Goal: Task Accomplishment & Management: Use online tool/utility

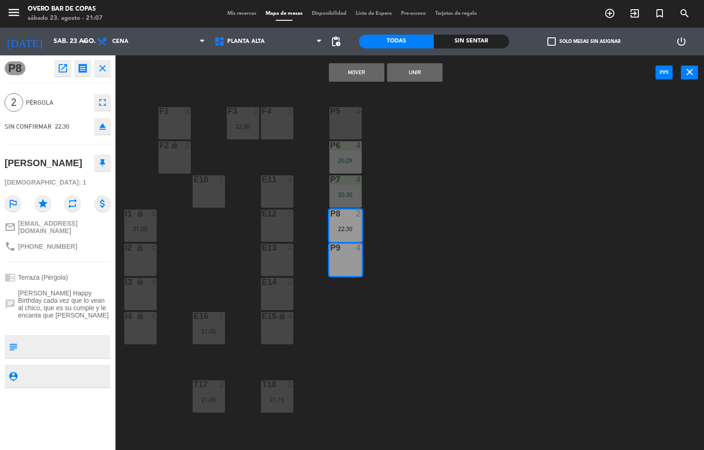
click at [347, 261] on div "P9 4" at bounding box center [345, 260] width 32 height 32
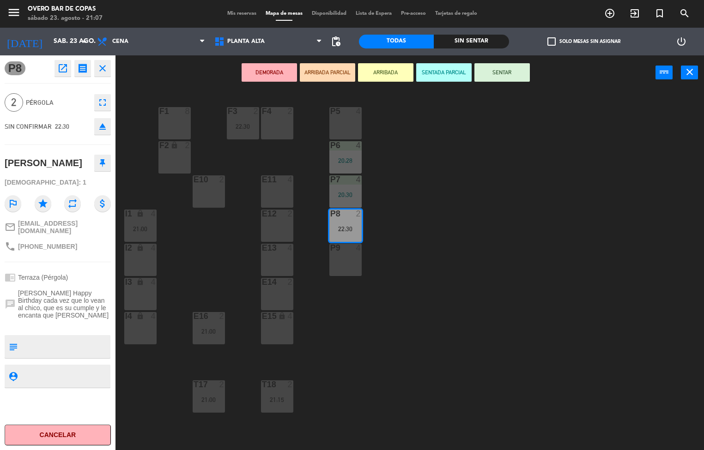
click at [350, 262] on div "P9 4" at bounding box center [345, 260] width 32 height 32
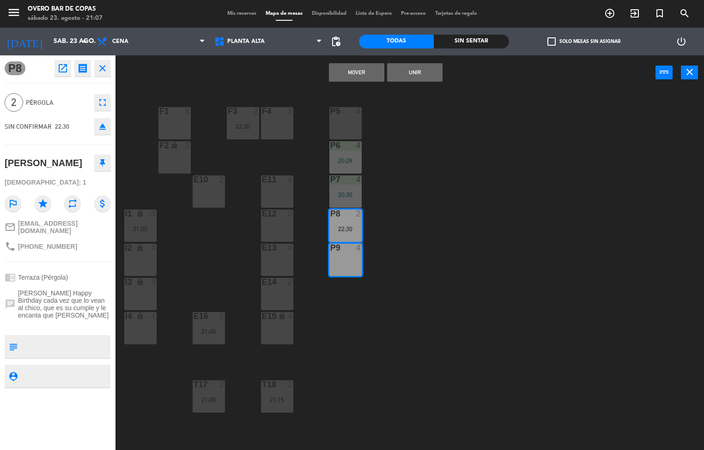
click at [364, 76] on button "Mover" at bounding box center [356, 72] width 55 height 18
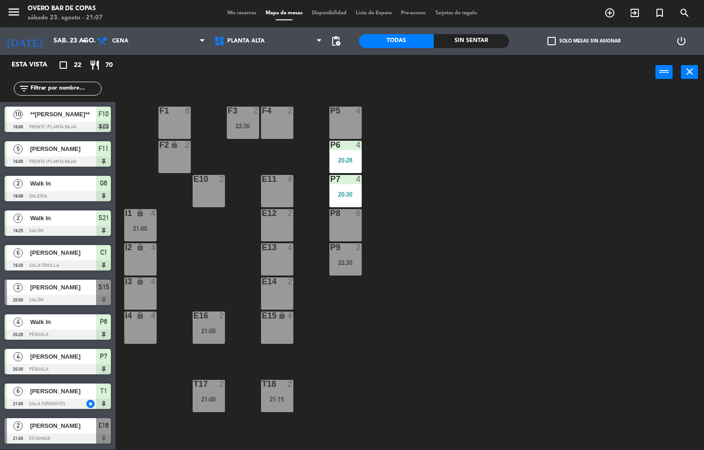
scroll to position [167, 0]
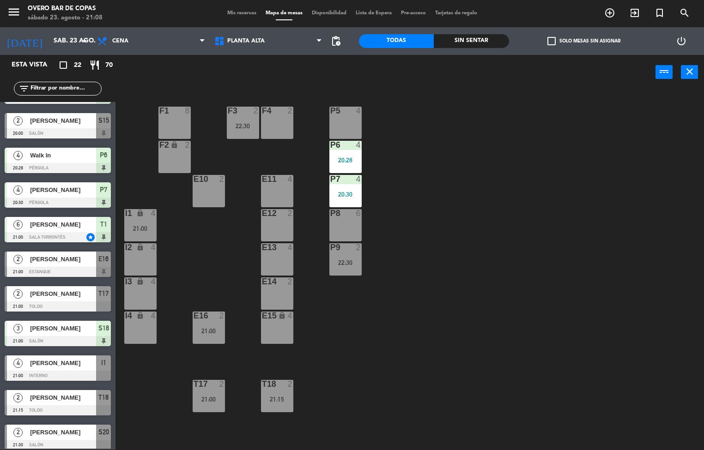
click at [345, 194] on div "20:30" at bounding box center [345, 194] width 32 height 6
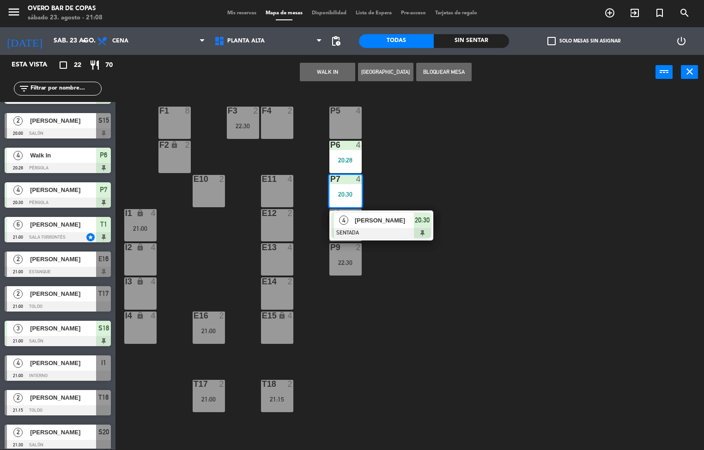
click at [386, 231] on div at bounding box center [381, 233] width 99 height 10
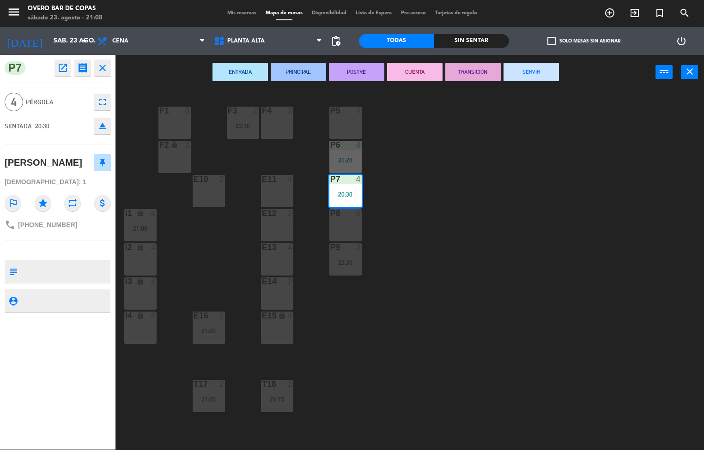
click at [350, 224] on div "P8 6" at bounding box center [345, 225] width 32 height 32
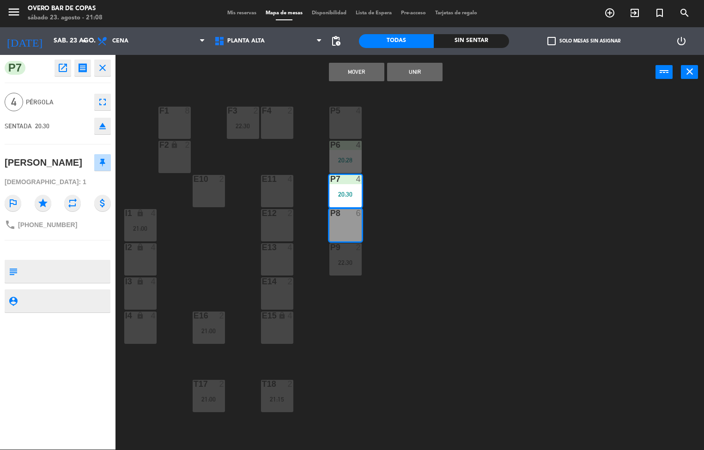
click at [357, 73] on button "Mover" at bounding box center [356, 72] width 55 height 18
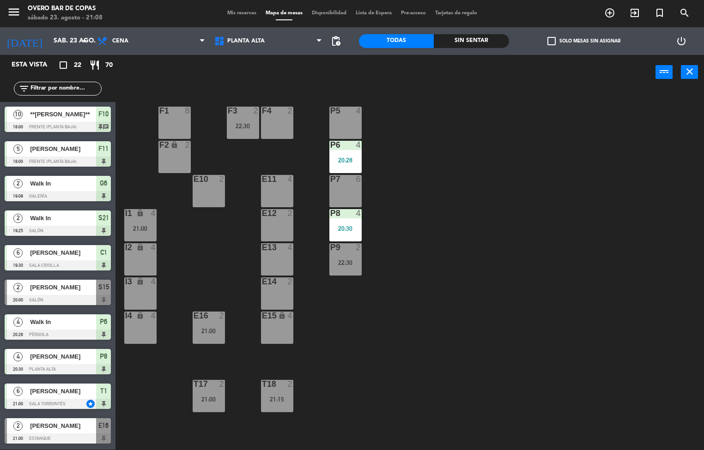
click at [349, 188] on div "P7 6" at bounding box center [345, 191] width 32 height 32
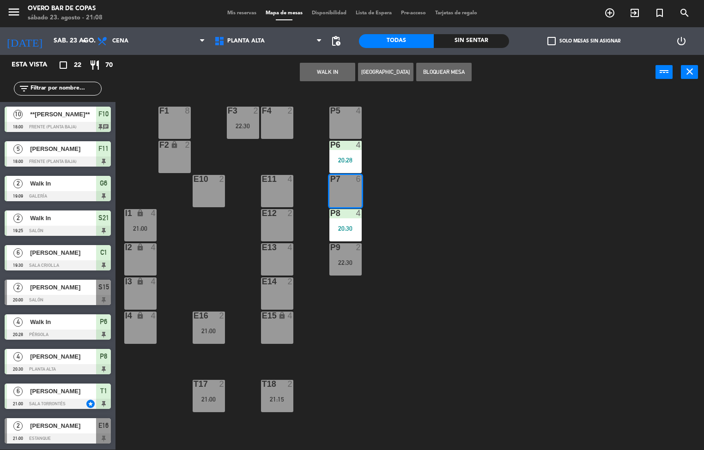
click at [328, 71] on button "WALK IN" at bounding box center [327, 72] width 55 height 18
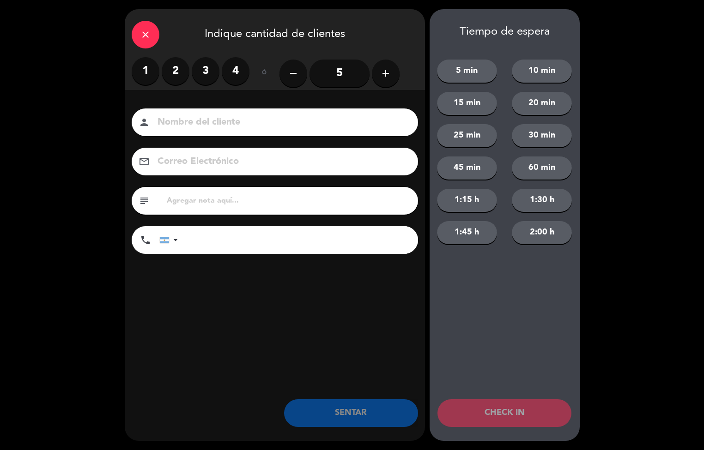
click at [175, 71] on label "2" at bounding box center [176, 71] width 28 height 28
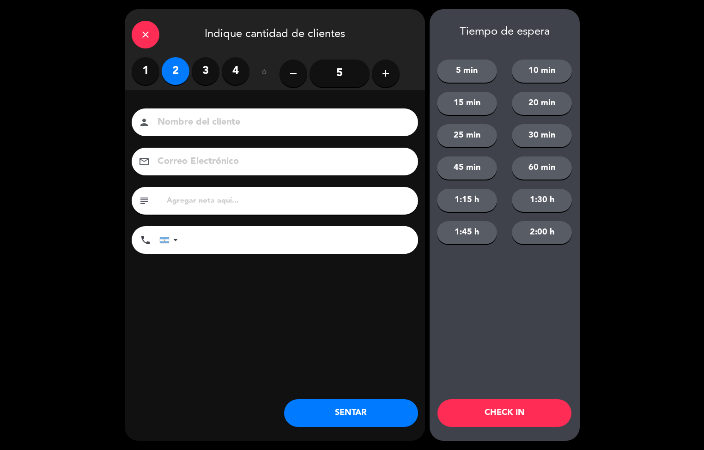
click at [362, 403] on button "SENTAR" at bounding box center [351, 413] width 134 height 28
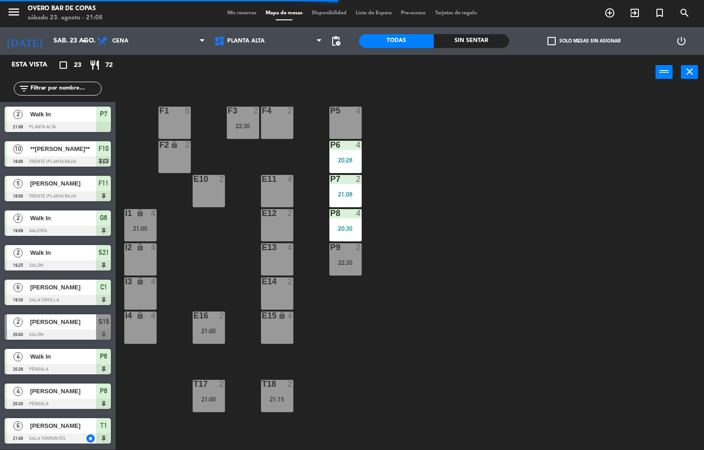
click at [352, 223] on div "P8 4 20:30" at bounding box center [345, 225] width 32 height 32
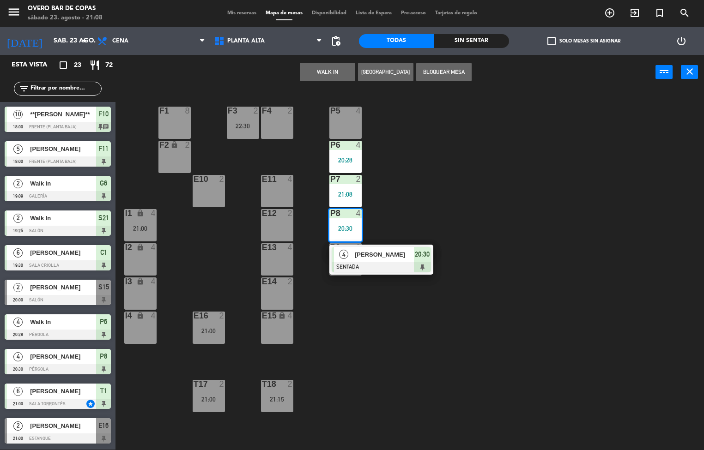
click at [456, 193] on div "P5 4 F1 8 F3 2 22:30 F4 2 P6 4 20:28 F2 lock 2 P7 2 21:08 E10 2 E11 4 P8 4 20:3…" at bounding box center [412, 270] width 581 height 360
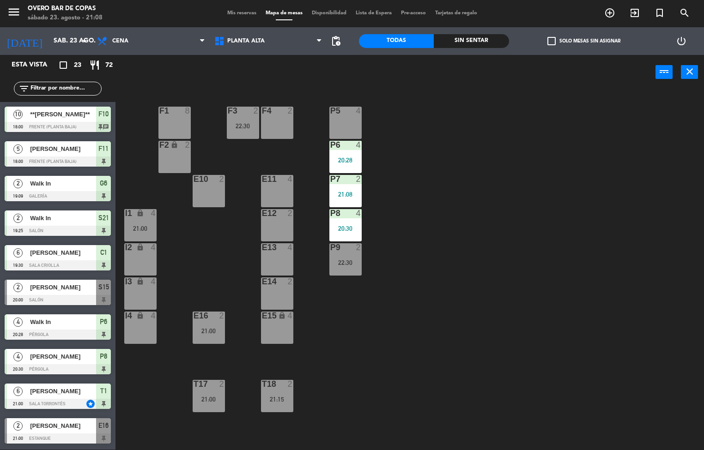
click at [350, 254] on div "P9 2 22:30" at bounding box center [345, 259] width 32 height 32
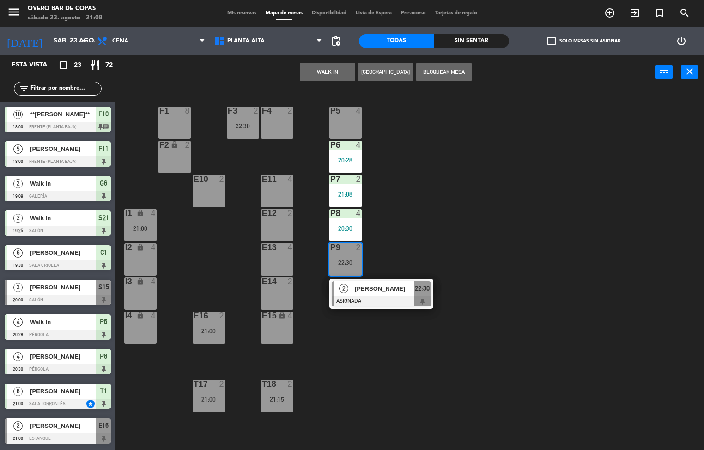
click at [405, 284] on span "[PERSON_NAME]" at bounding box center [384, 289] width 59 height 10
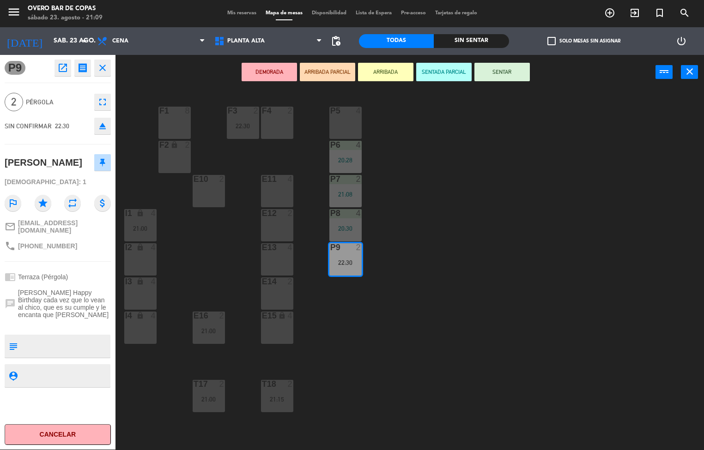
click at [381, 334] on div "P5 4 F1 8 F3 2 22:30 F4 2 P6 4 20:28 F2 lock 2 P7 2 21:08 E10 2 E11 4 P8 4 20:3…" at bounding box center [412, 270] width 581 height 360
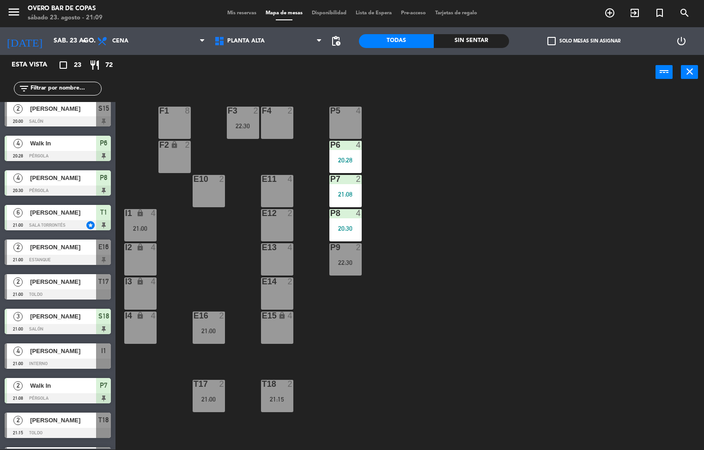
scroll to position [0, 0]
click at [641, 326] on div "P5 4 F1 8 F3 2 22:30 F4 2 P6 4 20:28 F2 lock 2 P7 2 21:08 E10 2 E11 4 P8 4 20:3…" at bounding box center [412, 270] width 581 height 360
click at [216, 326] on div "E16 2 21:00" at bounding box center [209, 328] width 32 height 32
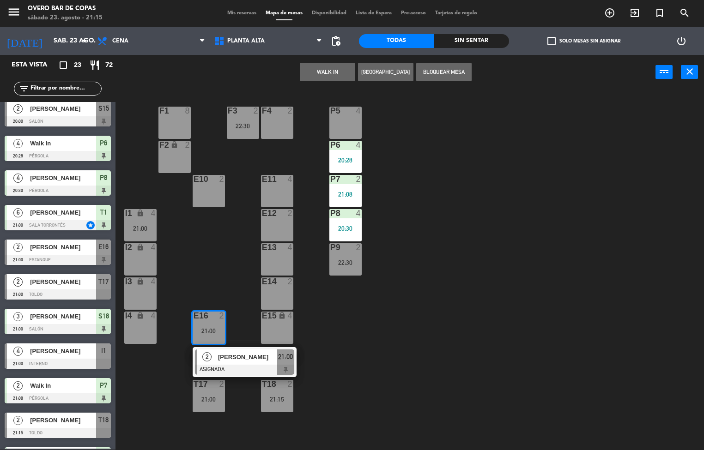
click at [262, 367] on div at bounding box center [244, 370] width 99 height 10
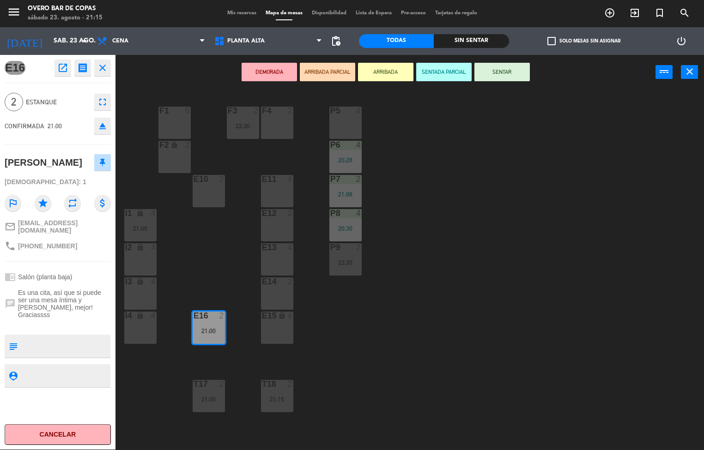
click at [509, 73] on button "SENTAR" at bounding box center [501, 72] width 55 height 18
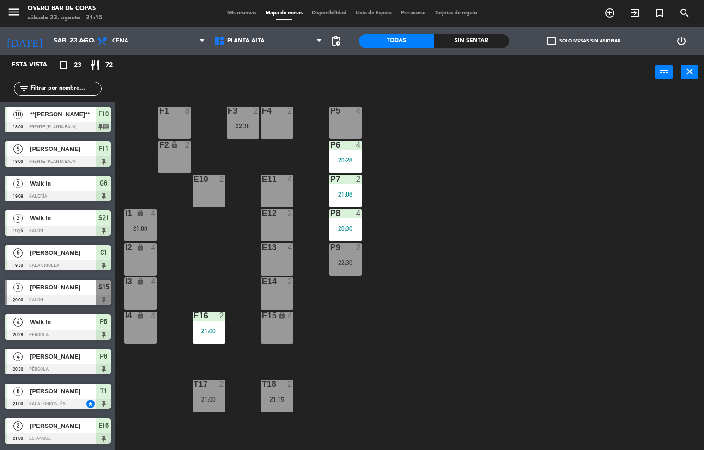
click at [218, 315] on div "2" at bounding box center [223, 316] width 15 height 8
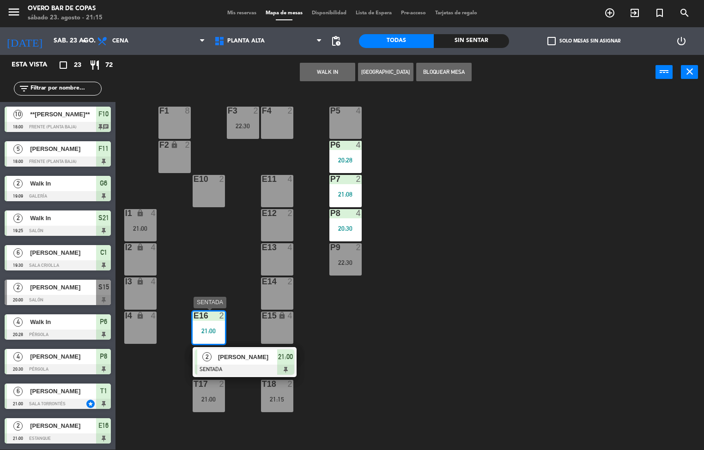
click at [260, 369] on div at bounding box center [244, 370] width 99 height 10
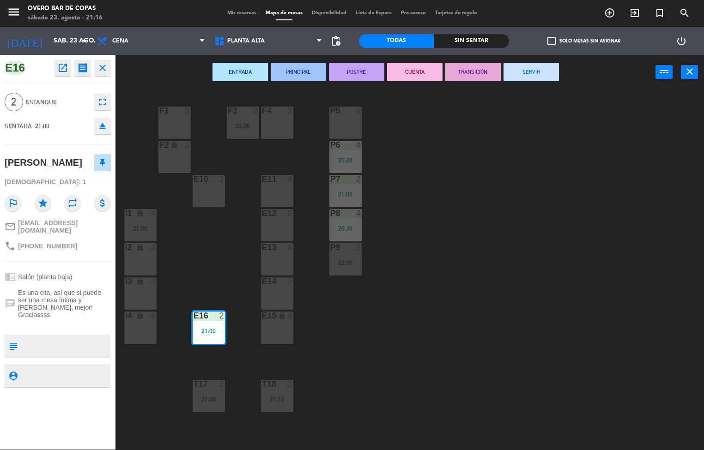
click at [378, 369] on div "P5 4 F1 8 F3 2 22:30 F4 2 P6 4 20:28 F2 lock 2 P7 2 21:08 E10 2 E11 4 P8 4 20:3…" at bounding box center [412, 270] width 581 height 360
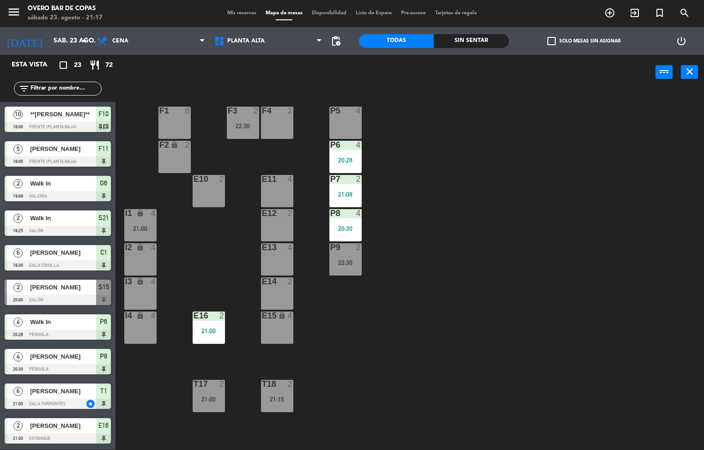
drag, startPoint x: 593, startPoint y: 387, endPoint x: 313, endPoint y: 271, distance: 303.3
click at [556, 378] on div "P5 4 F1 8 F3 2 22:30 F4 2 P6 4 20:28 F2 lock 2 P7 2 21:08 E10 2 E11 4 P8 4 20:3…" at bounding box center [412, 270] width 581 height 360
click at [276, 36] on span "Planta Alta" at bounding box center [268, 41] width 117 height 20
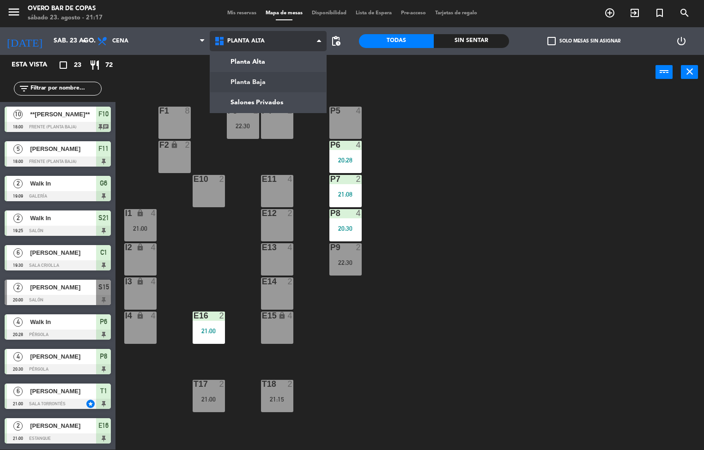
click at [315, 79] on ng-component "menu Overo Bar [PERSON_NAME] sábado 23. agosto - 21:17 Mis reservas Mapa de mes…" at bounding box center [352, 225] width 704 height 451
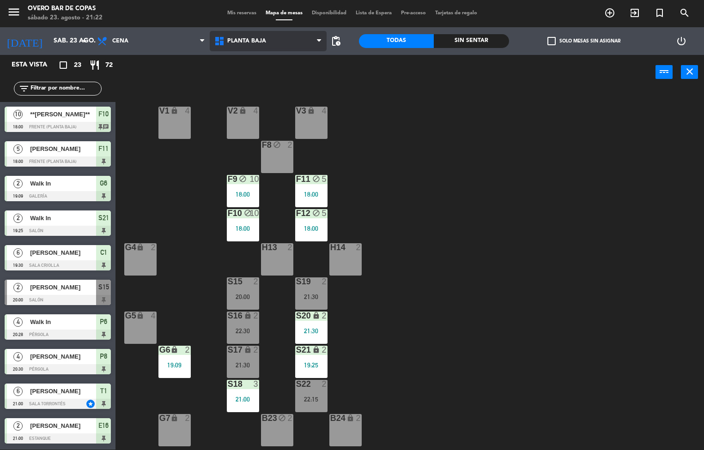
click at [267, 43] on span "Planta Baja" at bounding box center [268, 41] width 117 height 20
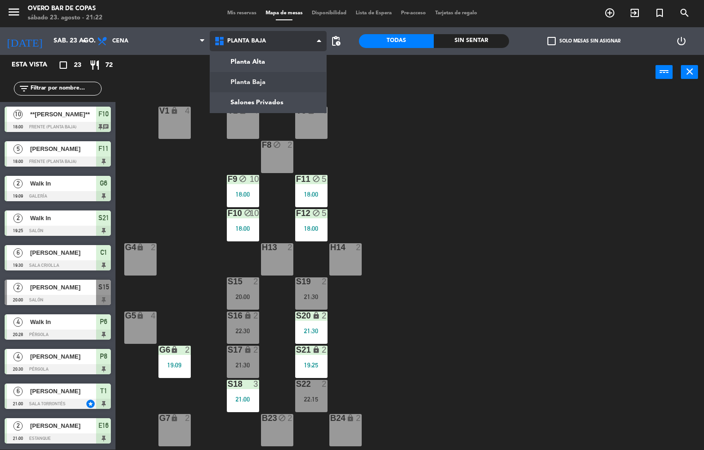
click at [258, 57] on ng-component "menu Overo Bar [PERSON_NAME] sábado 23. agosto - 21:22 Mis reservas Mapa de mes…" at bounding box center [352, 225] width 704 height 451
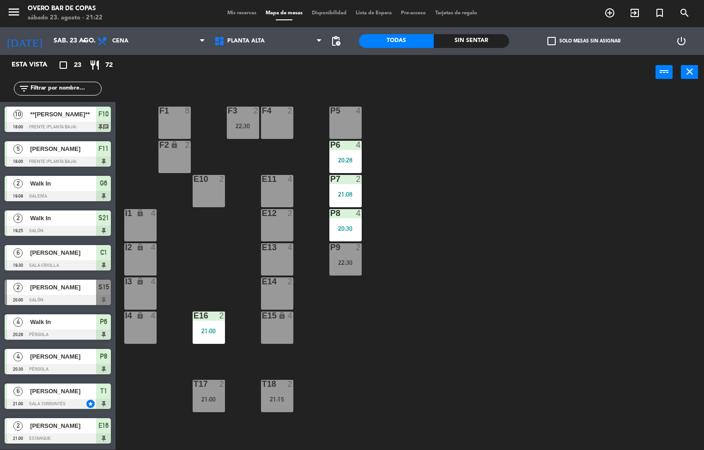
click at [194, 385] on div "T17" at bounding box center [193, 384] width 0 height 8
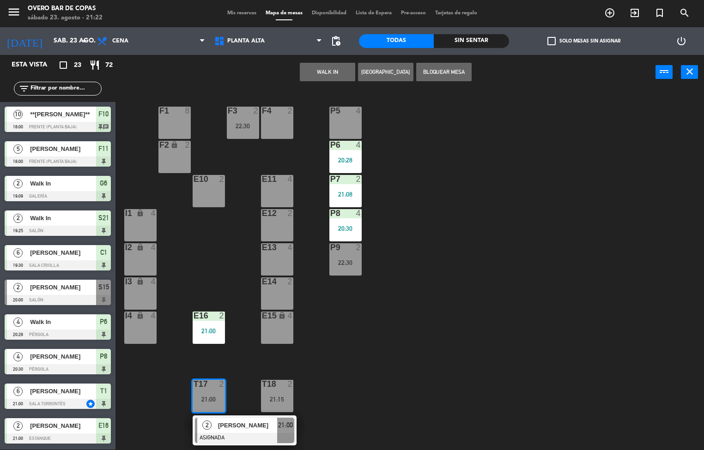
click at [364, 388] on div "P5 4 F1 8 F3 2 22:30 F4 2 P6 4 20:28 F2 lock 2 P7 2 21:08 E10 2 E11 4 P8 4 20:3…" at bounding box center [412, 270] width 581 height 360
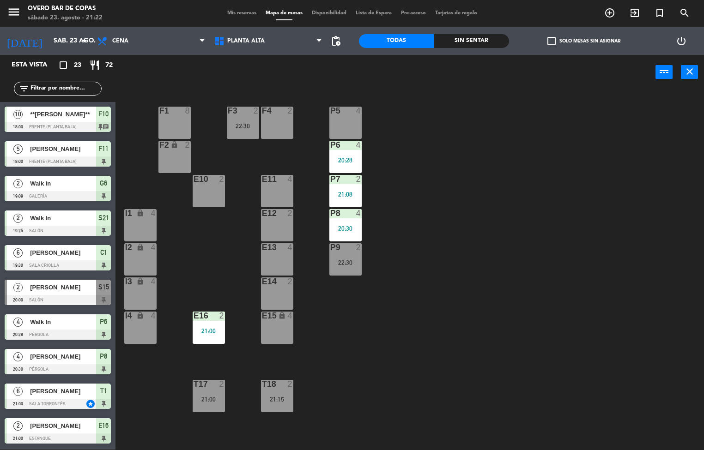
click at [280, 402] on div "21:15" at bounding box center [277, 399] width 32 height 6
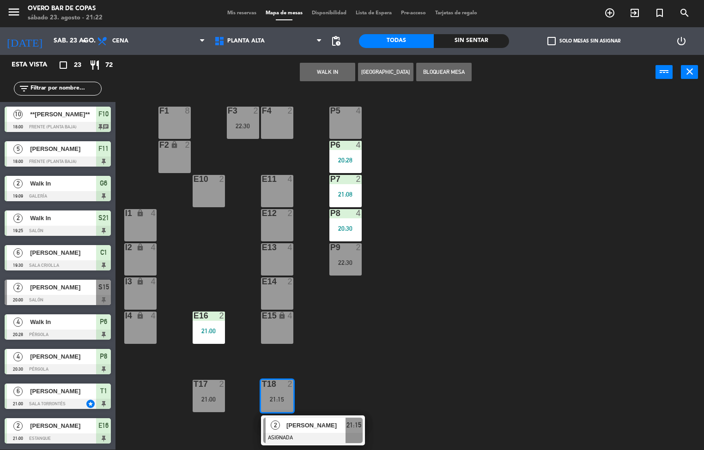
click at [410, 359] on div "P5 4 F1 8 F3 2 22:30 F4 2 P6 4 20:28 F2 lock 2 P7 2 21:08 E10 2 E11 4 P8 4 20:3…" at bounding box center [412, 270] width 581 height 360
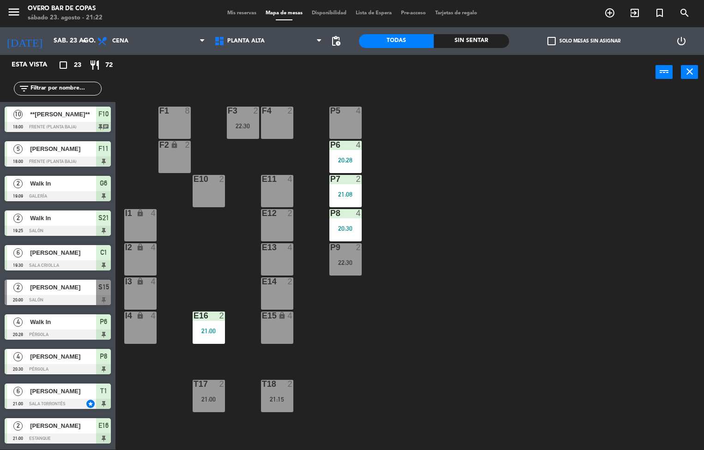
click at [236, 119] on div "F3 2 22:30" at bounding box center [243, 123] width 32 height 32
click at [364, 331] on div "P5 4 F1 8 F3 2 22:30 F4 2 P6 4 20:28 F2 lock 2 P7 2 21:08 E10 2 E11 4 P8 4 20:3…" at bounding box center [412, 270] width 581 height 360
click at [347, 248] on div at bounding box center [345, 247] width 15 height 8
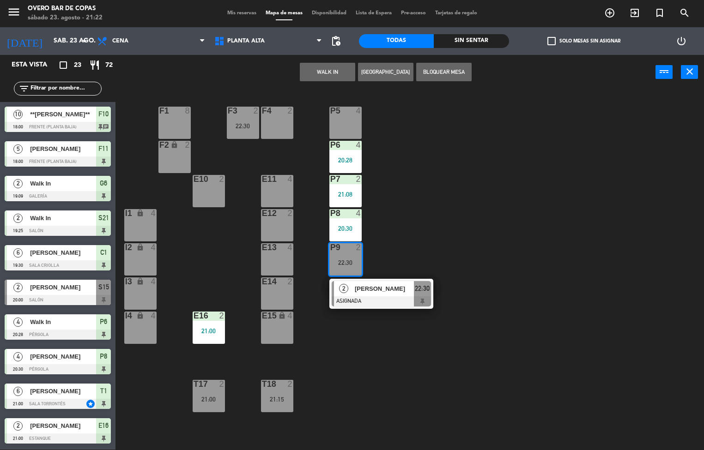
click at [475, 370] on div "P5 4 F1 8 F3 2 22:30 F4 2 P6 4 20:28 F2 lock 2 P7 2 21:08 E10 2 E11 4 P8 4 20:3…" at bounding box center [412, 270] width 581 height 360
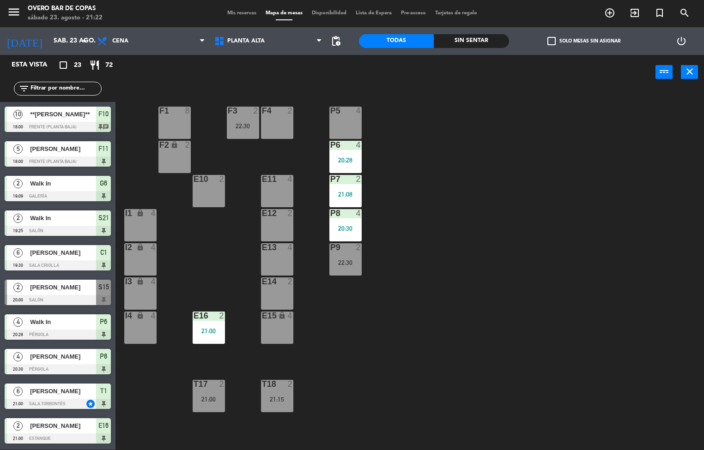
click at [67, 87] on input "text" at bounding box center [66, 89] width 72 height 10
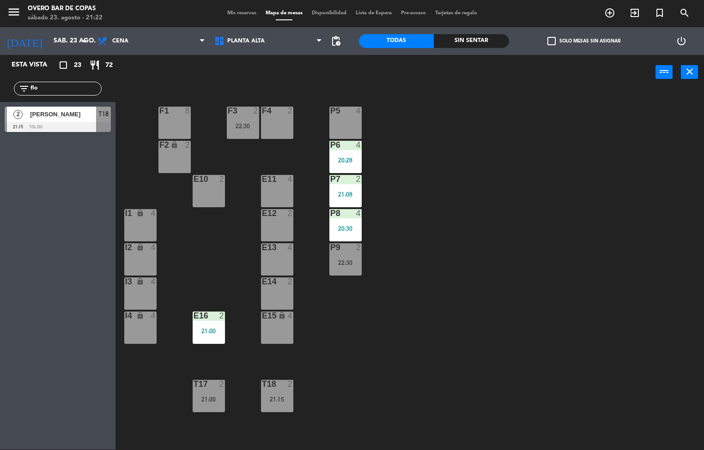
type input "flo"
click at [487, 225] on div "P5 4 F1 8 F3 2 22:30 F4 2 P6 4 20:28 F2 lock 2 P7 2 21:08 E10 2 E11 4 P8 4 20:3…" at bounding box center [412, 270] width 581 height 360
click at [94, 117] on span "[PERSON_NAME]" at bounding box center [63, 114] width 66 height 10
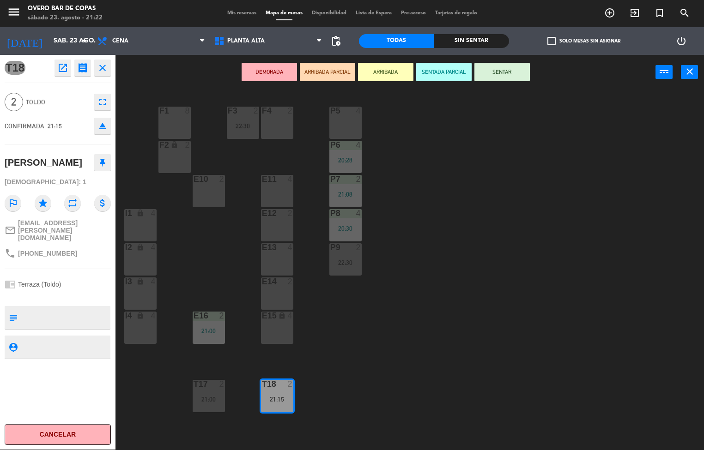
click at [395, 73] on button "ARRIBADA" at bounding box center [385, 72] width 55 height 18
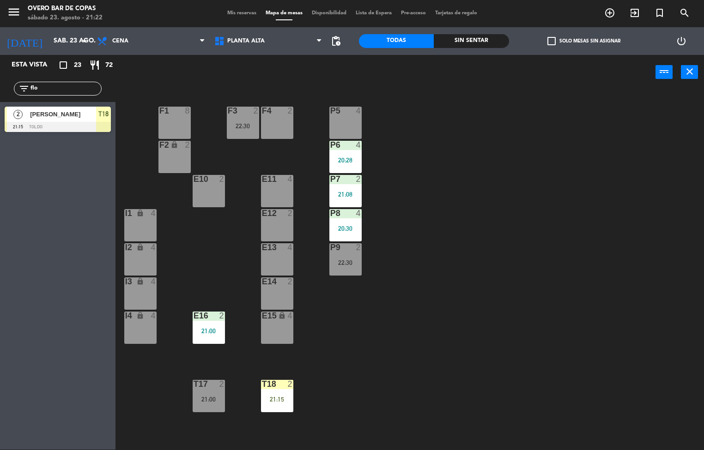
click at [441, 384] on div "P5 4 F1 8 F3 2 22:30 F4 2 P6 4 20:28 F2 lock 2 P7 2 21:08 E10 2 E11 4 P8 4 20:3…" at bounding box center [412, 270] width 581 height 360
drag, startPoint x: 332, startPoint y: 227, endPoint x: 419, endPoint y: 238, distance: 87.1
click at [332, 229] on div "20:30" at bounding box center [345, 228] width 32 height 6
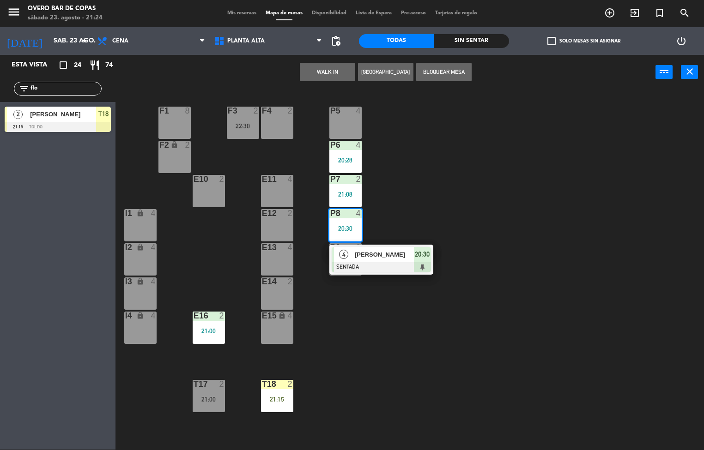
click at [502, 247] on div "P5 4 F1 8 F3 2 22:30 F4 2 P6 4 20:28 F2 lock 2 P7 2 21:08 E10 2 E11 4 P8 4 20:3…" at bounding box center [412, 270] width 581 height 360
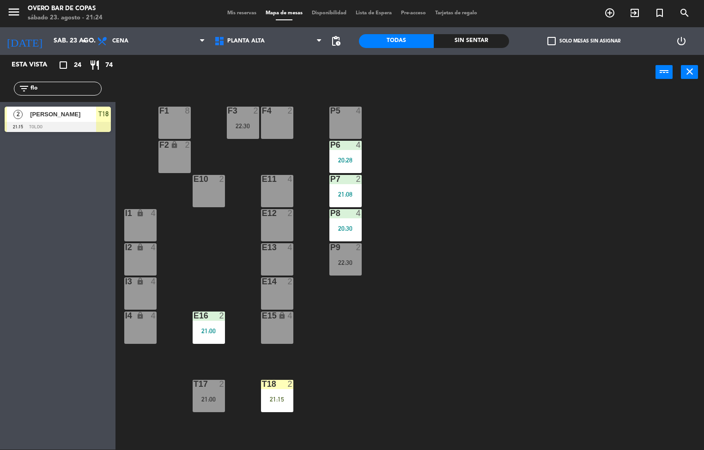
drag, startPoint x: 332, startPoint y: 224, endPoint x: 366, endPoint y: 238, distance: 36.0
click at [336, 226] on div "20:30" at bounding box center [345, 228] width 32 height 7
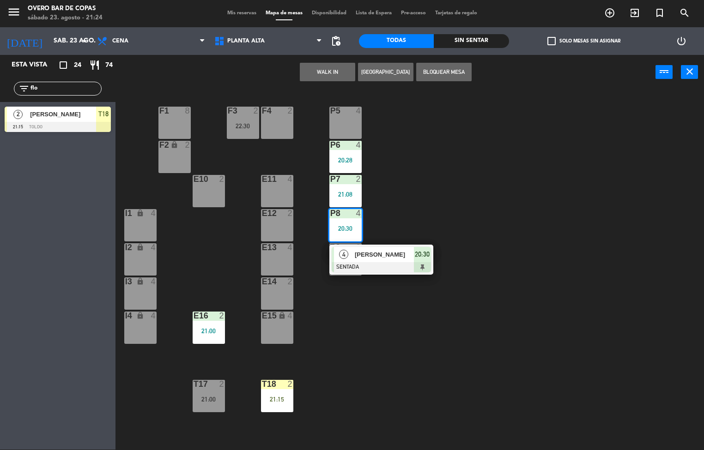
drag, startPoint x: 496, startPoint y: 375, endPoint x: 419, endPoint y: 277, distance: 125.3
click at [496, 377] on div "P5 4 F1 8 F3 2 22:30 F4 2 P6 4 20:28 F2 lock 2 P7 2 21:08 E10 2 E11 4 P8 4 20:3…" at bounding box center [412, 270] width 581 height 360
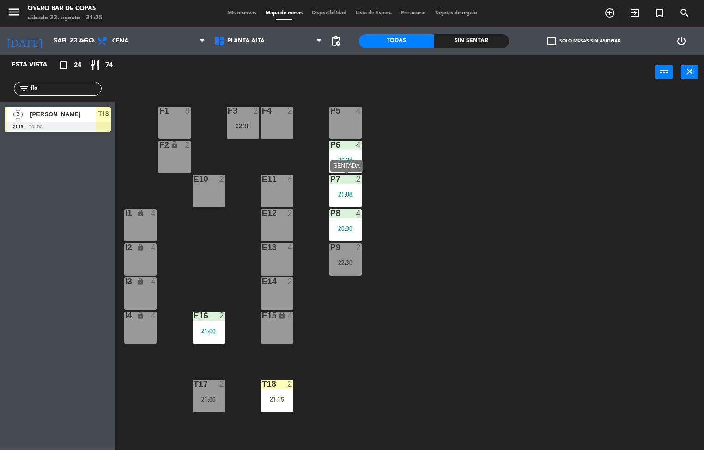
click at [344, 182] on div at bounding box center [345, 179] width 15 height 8
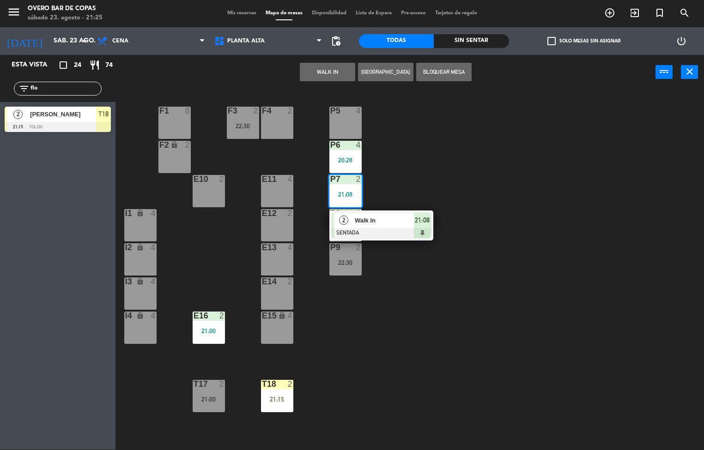
click at [485, 261] on div "P5 4 F1 8 F3 2 22:30 F4 2 P6 4 20:28 F2 lock 2 P7 2 21:08 2 Walk In SENTADA 21:…" at bounding box center [412, 270] width 581 height 360
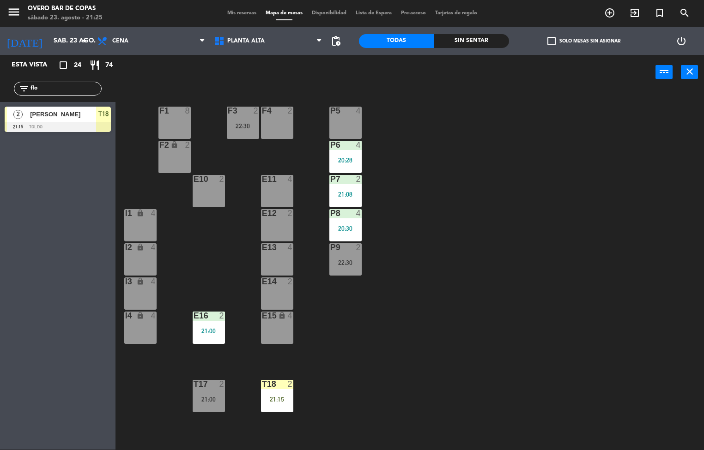
click at [337, 227] on div "20:30" at bounding box center [345, 228] width 32 height 6
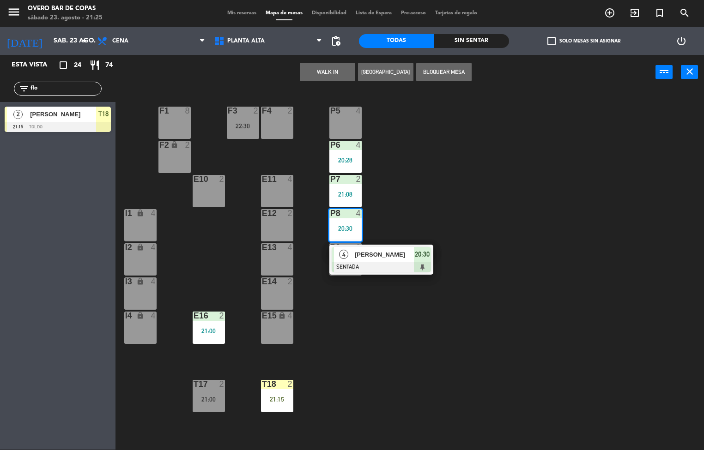
click at [503, 244] on div "P5 4 F1 8 F3 2 22:30 F4 2 P6 4 20:28 F2 lock 2 P7 2 21:08 E10 2 E11 4 P8 4 20:3…" at bounding box center [412, 270] width 581 height 360
